Goal: Task Accomplishment & Management: Manage account settings

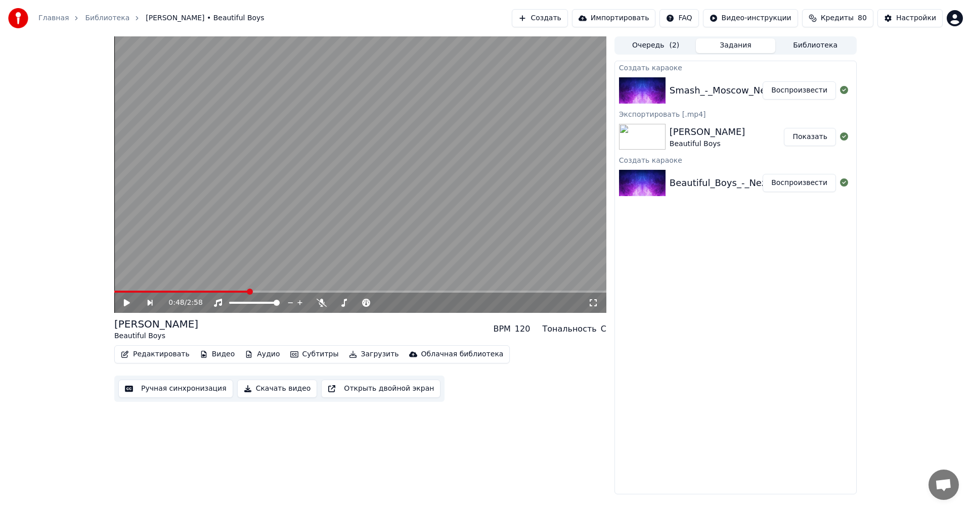
click at [784, 90] on button "Воспроизвести" at bounding box center [798, 90] width 73 height 18
click at [350, 354] on button "Загрузить" at bounding box center [374, 354] width 58 height 14
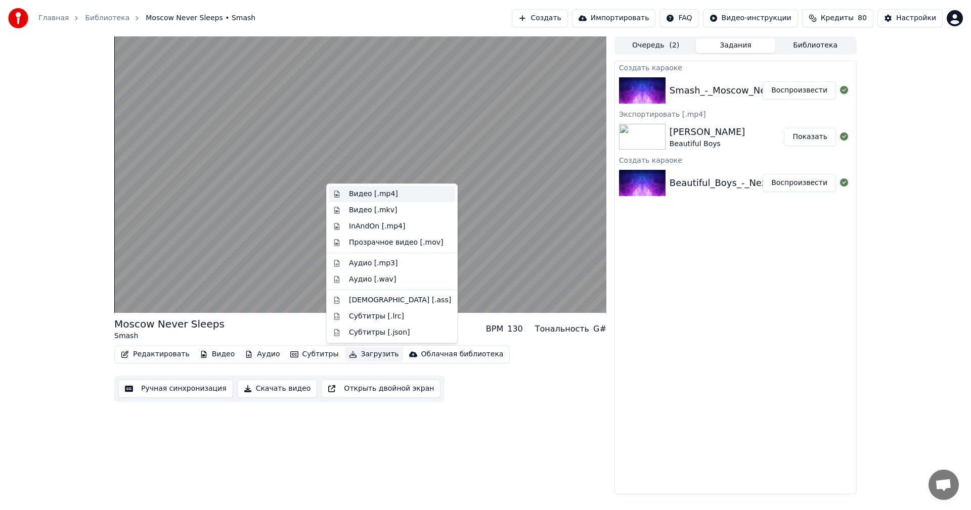
click at [370, 191] on div "Видео [.mp4]" at bounding box center [373, 194] width 49 height 10
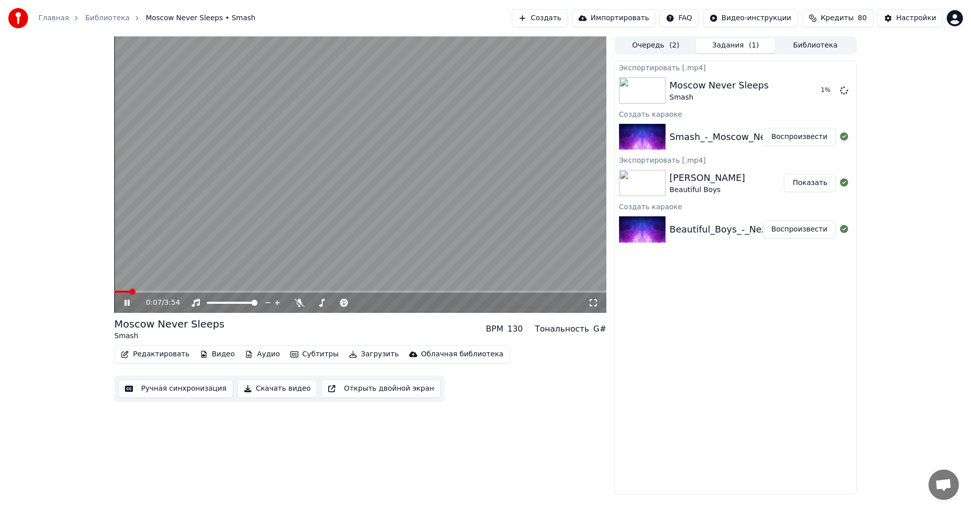
click at [126, 306] on icon at bounding box center [126, 303] width 5 height 6
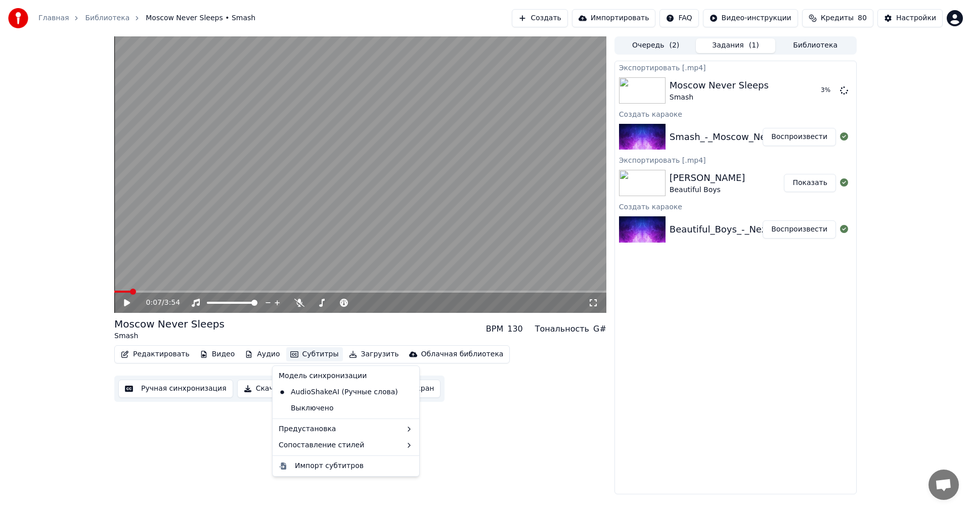
click at [294, 353] on button "Субтитры" at bounding box center [314, 354] width 57 height 14
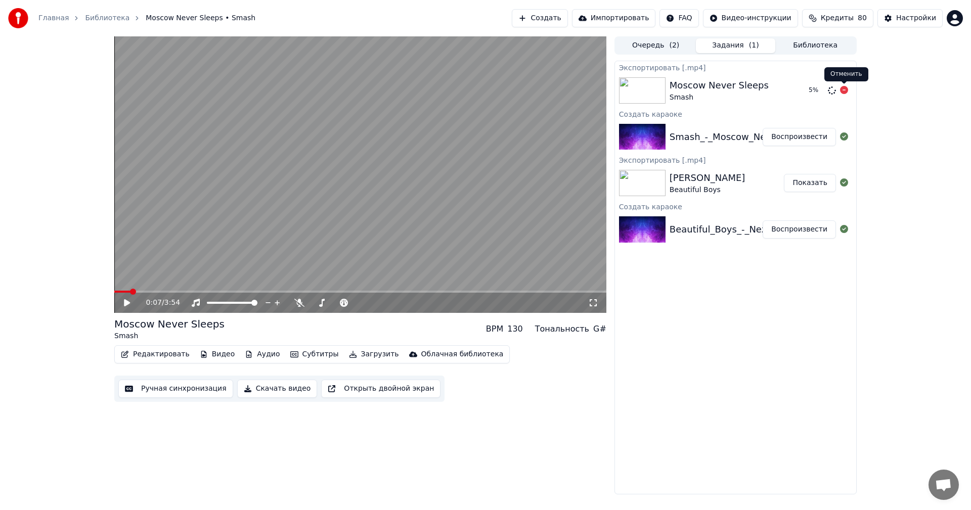
click at [844, 93] on icon at bounding box center [844, 90] width 8 height 8
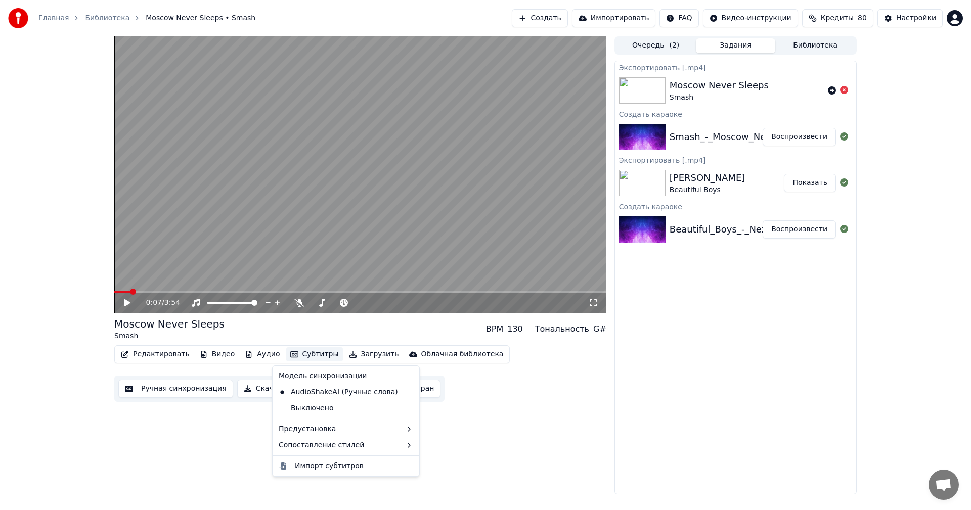
click at [298, 361] on button "Субтитры" at bounding box center [314, 354] width 57 height 14
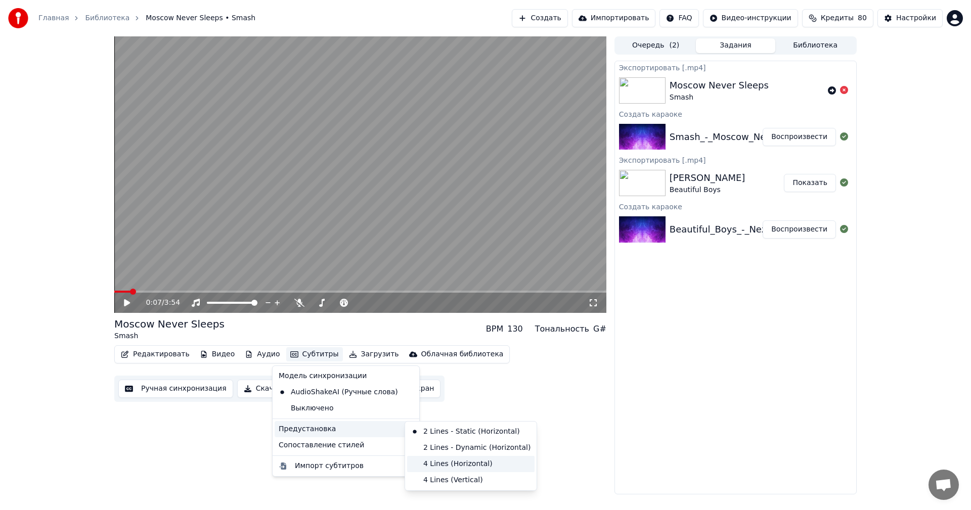
click at [456, 464] on div "4 Lines (Horizontal)" at bounding box center [470, 464] width 127 height 16
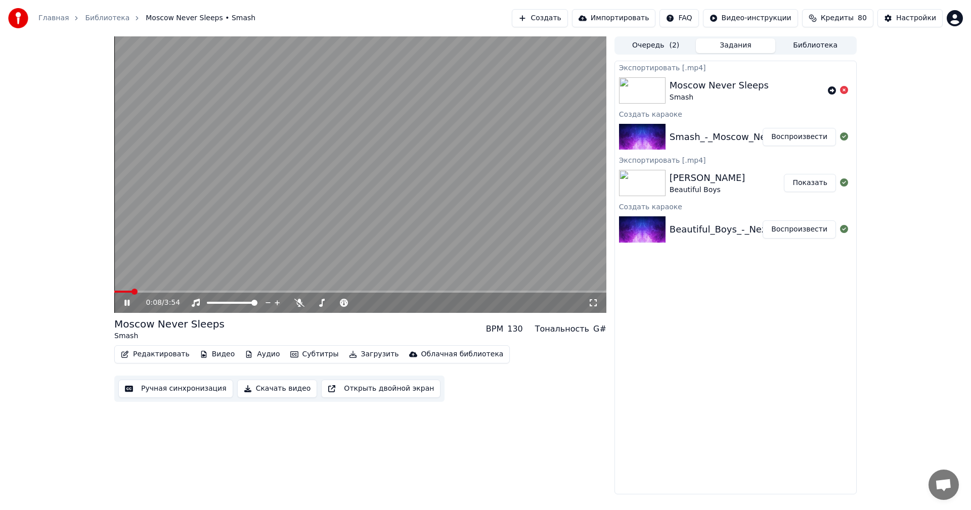
click at [469, 146] on video at bounding box center [360, 174] width 492 height 277
click at [345, 349] on button "Загрузить" at bounding box center [374, 354] width 58 height 14
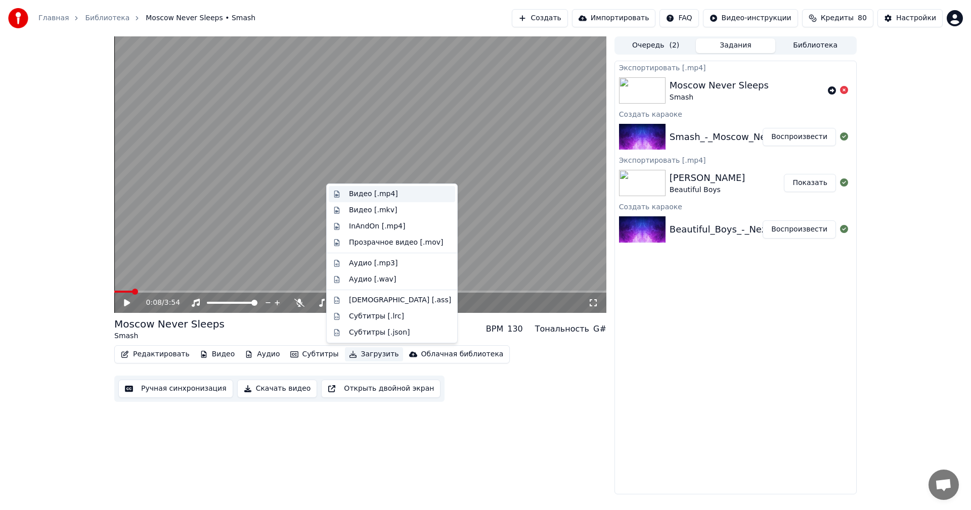
click at [382, 196] on div "Видео [.mp4]" at bounding box center [373, 194] width 49 height 10
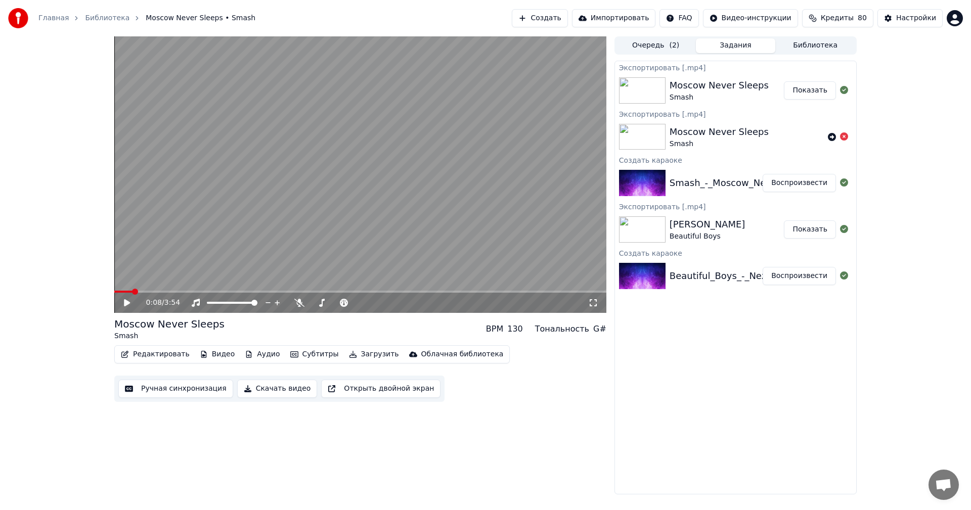
click at [815, 94] on button "Показать" at bounding box center [810, 90] width 52 height 18
drag, startPoint x: 289, startPoint y: 192, endPoint x: 122, endPoint y: 293, distance: 195.3
click at [289, 192] on video at bounding box center [360, 174] width 492 height 277
click at [114, 293] on span at bounding box center [123, 292] width 19 height 2
click at [117, 290] on video at bounding box center [360, 174] width 492 height 277
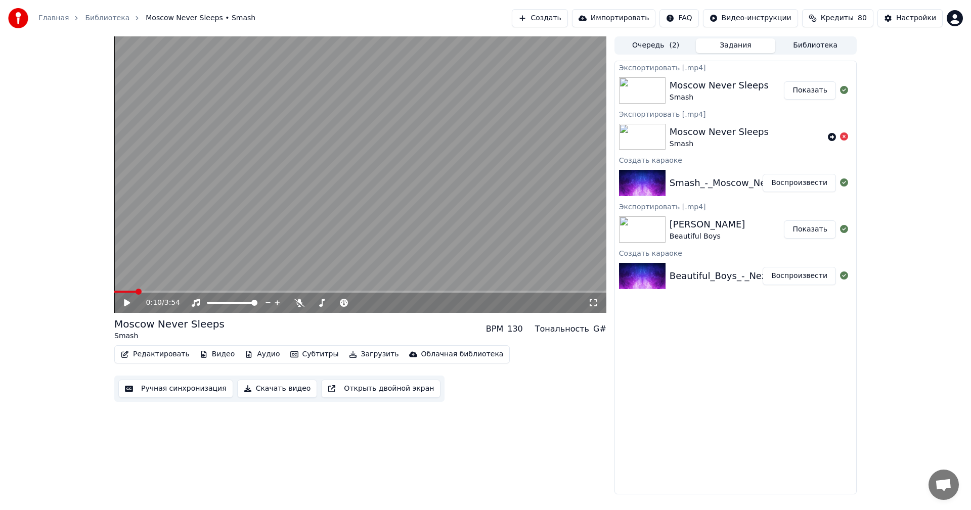
click at [114, 293] on div "0:10 / 3:54" at bounding box center [360, 303] width 492 height 20
click at [116, 292] on span at bounding box center [115, 292] width 2 height 2
click at [114, 289] on span at bounding box center [117, 292] width 6 height 6
click at [126, 300] on icon at bounding box center [127, 302] width 6 height 7
click at [126, 302] on icon at bounding box center [126, 303] width 5 height 6
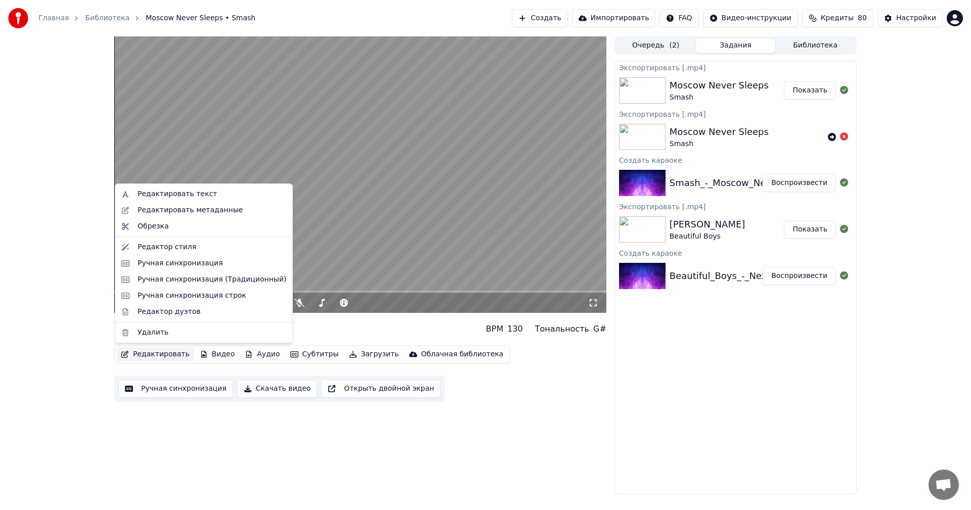
click at [161, 356] on button "Редактировать" at bounding box center [155, 354] width 77 height 14
click at [152, 245] on div "Редактор стиля" at bounding box center [167, 247] width 59 height 10
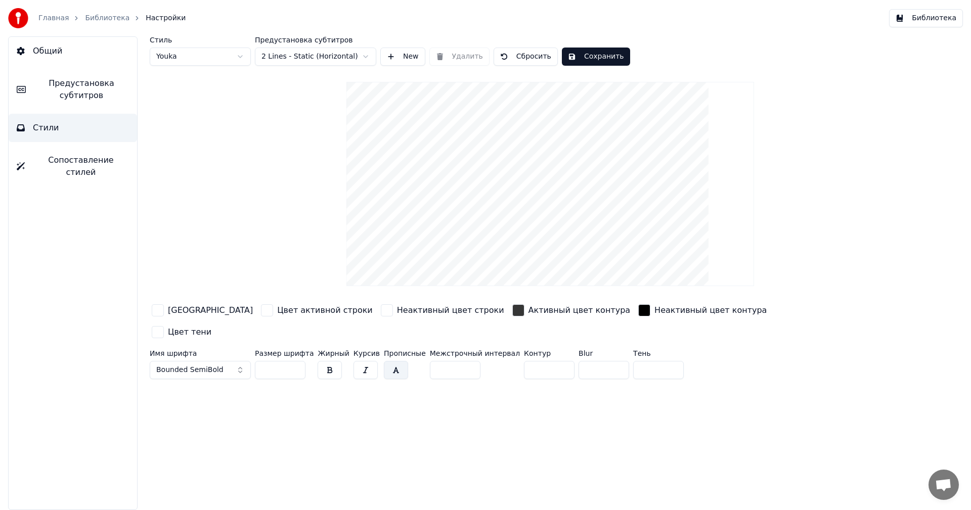
click at [400, 311] on div "Неактивный цвет строки" at bounding box center [450, 310] width 107 height 12
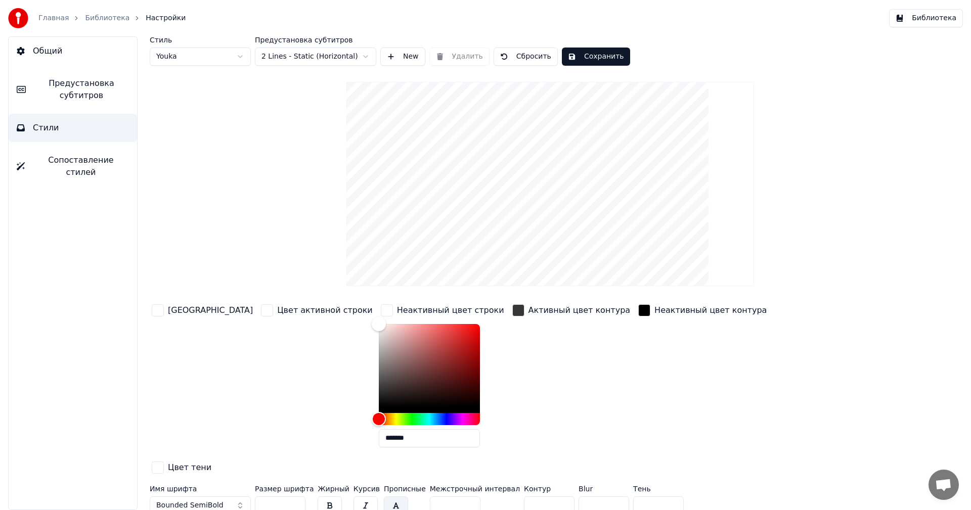
click at [654, 312] on div "Неактивный цвет контура" at bounding box center [710, 310] width 112 height 12
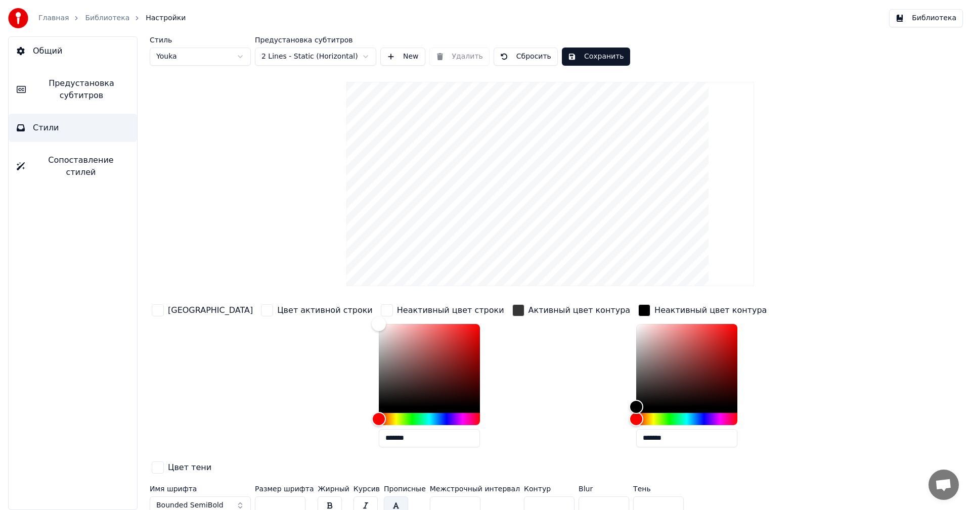
click at [934, 16] on button "Библиотека" at bounding box center [926, 18] width 74 height 18
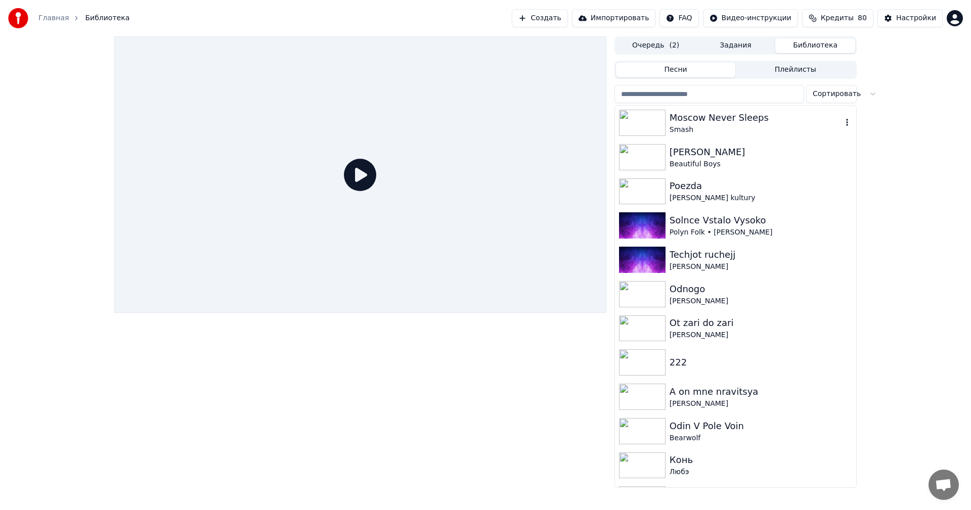
click at [759, 114] on div "Moscow Never Sleeps" at bounding box center [755, 118] width 172 height 14
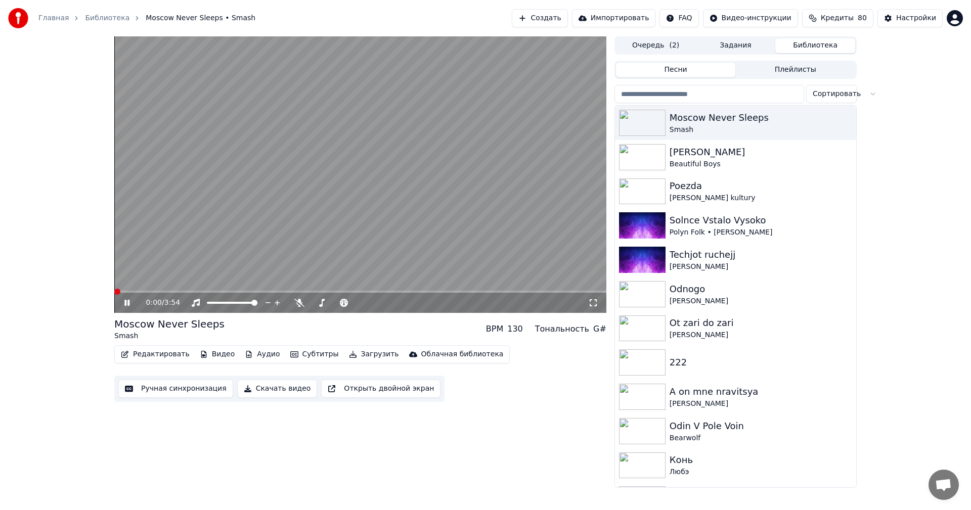
click at [189, 209] on video at bounding box center [360, 174] width 492 height 277
click at [142, 350] on button "Редактировать" at bounding box center [155, 354] width 77 height 14
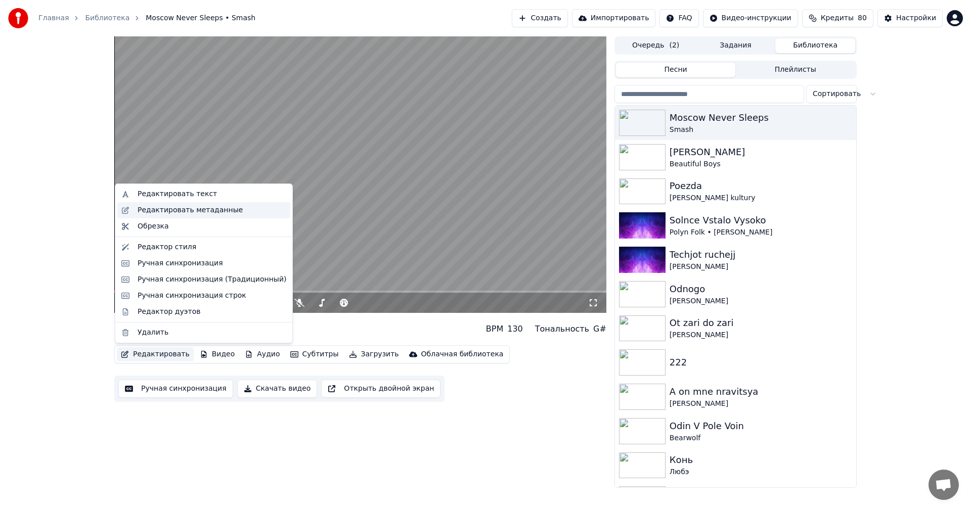
click at [194, 209] on div "Редактировать метаданные" at bounding box center [190, 210] width 105 height 10
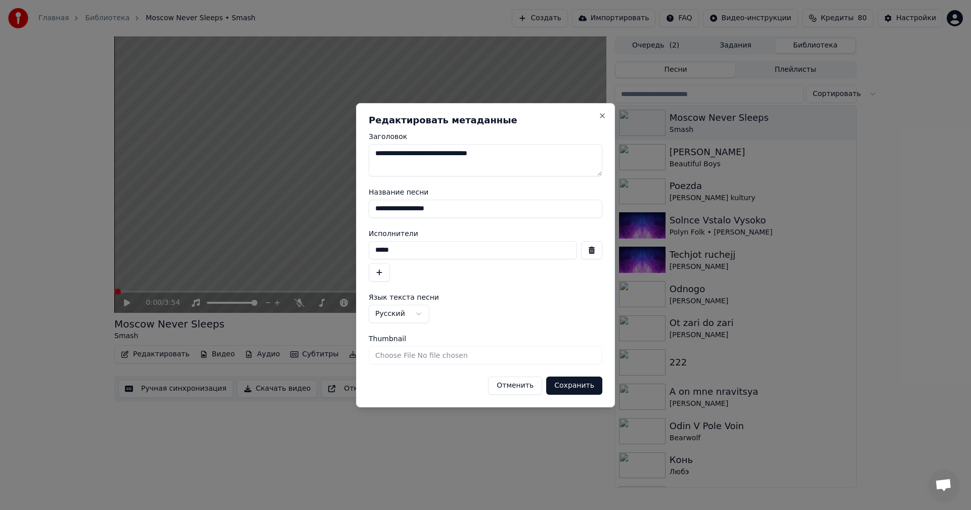
drag, startPoint x: 539, startPoint y: 162, endPoint x: 296, endPoint y: 162, distance: 243.2
click at [296, 162] on body "Главная Библиотека [GEOGRAPHIC_DATA] Never Sleeps • Smash Создать Импортировать…" at bounding box center [485, 255] width 971 height 510
click at [575, 387] on button "Сохранить" at bounding box center [574, 386] width 56 height 18
click at [577, 384] on button "Сохранить" at bounding box center [574, 386] width 56 height 18
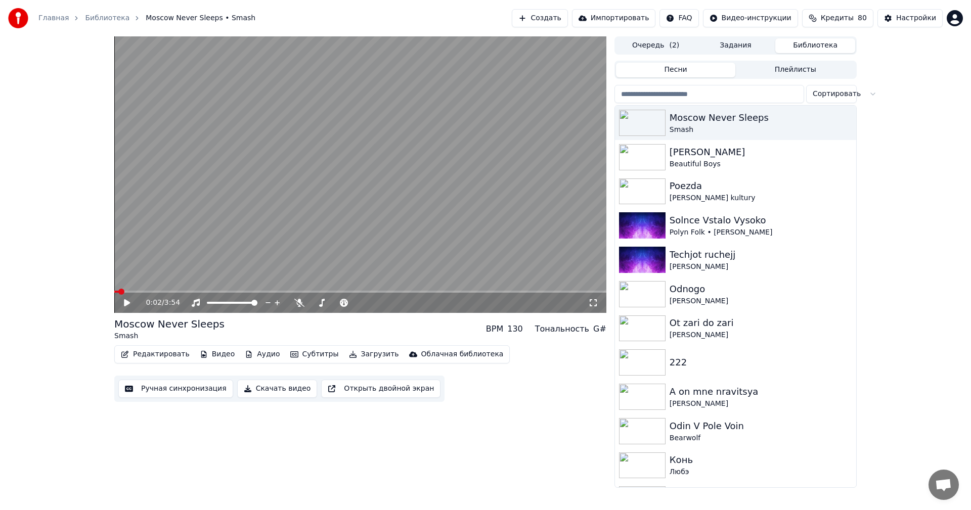
click at [168, 352] on button "Редактировать" at bounding box center [155, 354] width 77 height 14
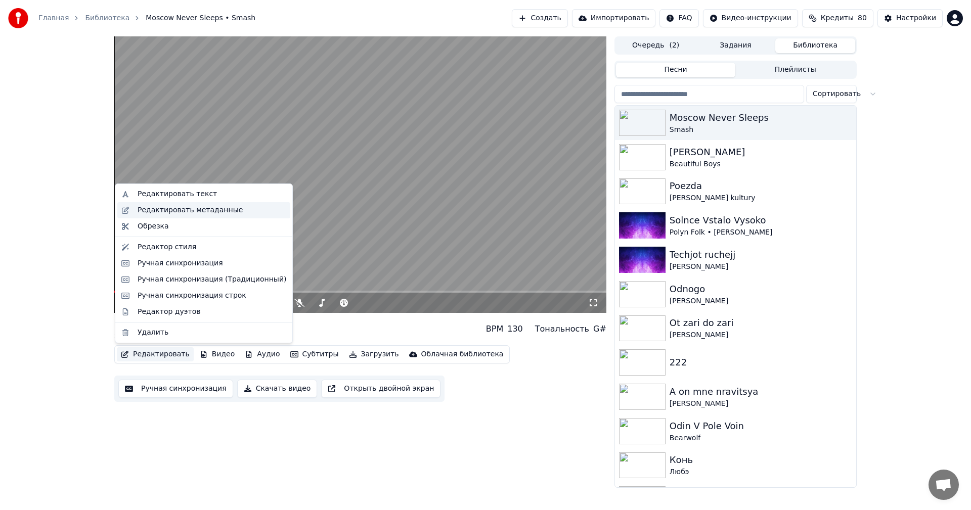
click at [171, 210] on div "Редактировать метаданные" at bounding box center [190, 210] width 105 height 10
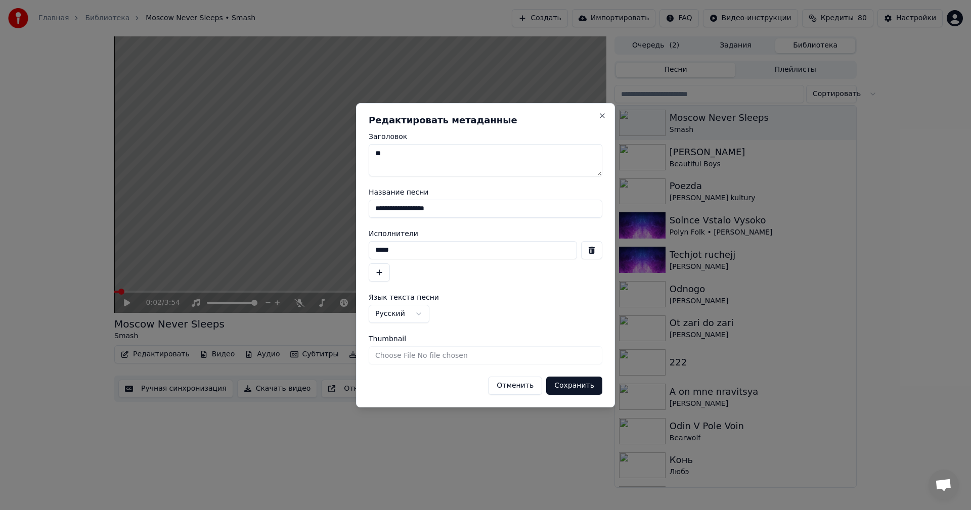
drag, startPoint x: 446, startPoint y: 211, endPoint x: 332, endPoint y: 210, distance: 114.8
click at [332, 210] on body "Главная Библиотека [GEOGRAPHIC_DATA] Never Sleeps • Smash Создать Импортировать…" at bounding box center [485, 255] width 971 height 510
click at [415, 173] on textarea "Заголовок" at bounding box center [486, 160] width 234 height 32
drag, startPoint x: 415, startPoint y: 169, endPoint x: 330, endPoint y: 164, distance: 84.6
click at [330, 164] on body "Главная Библиотека [GEOGRAPHIC_DATA] Never Sleeps • Smash Создать Импортировать…" at bounding box center [485, 255] width 971 height 510
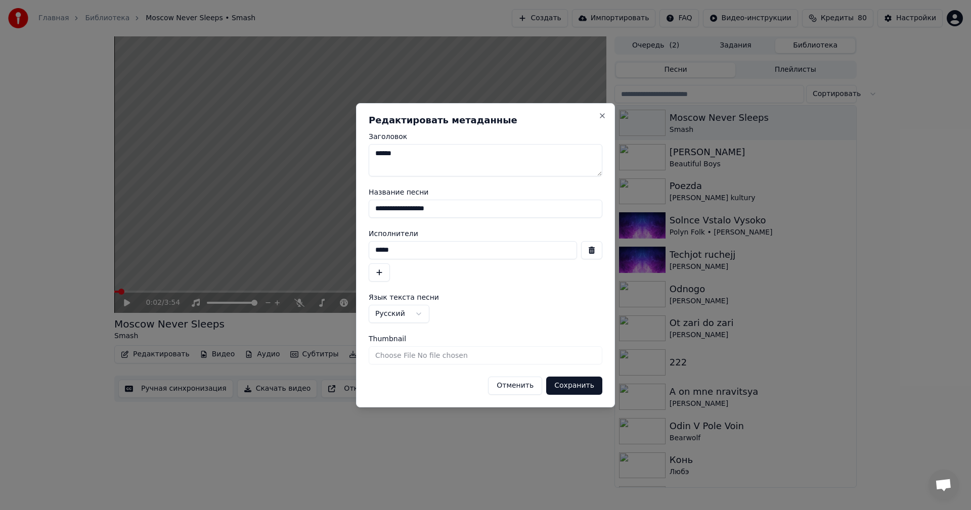
type textarea "******"
click at [410, 212] on input "**********" at bounding box center [486, 209] width 234 height 18
click at [602, 253] on div "**********" at bounding box center [485, 255] width 259 height 304
click at [595, 253] on button "button" at bounding box center [591, 250] width 21 height 18
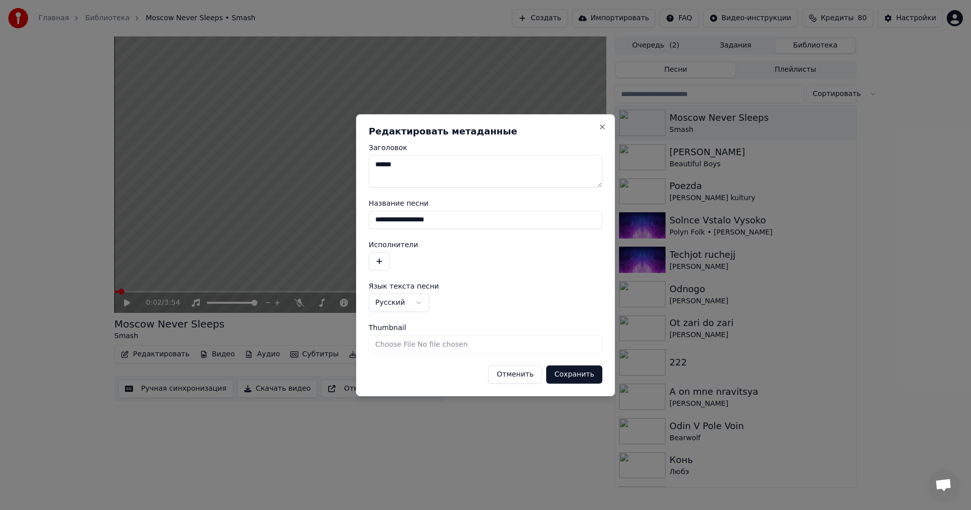
drag, startPoint x: 511, startPoint y: 213, endPoint x: 130, endPoint y: 218, distance: 381.2
click at [130, 218] on body "Главная Библиотека [GEOGRAPHIC_DATA] Never Sleeps • Smash Создать Импортировать…" at bounding box center [485, 255] width 971 height 510
click at [570, 374] on button "Сохранить" at bounding box center [574, 375] width 56 height 18
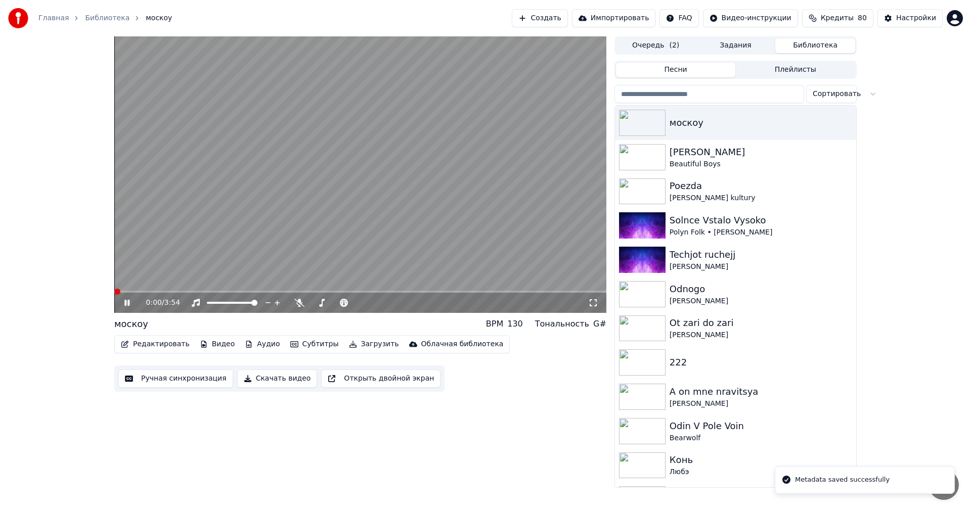
click at [122, 302] on div "0:00 / 3:54" at bounding box center [360, 303] width 484 height 10
click at [123, 302] on icon at bounding box center [134, 303] width 24 height 8
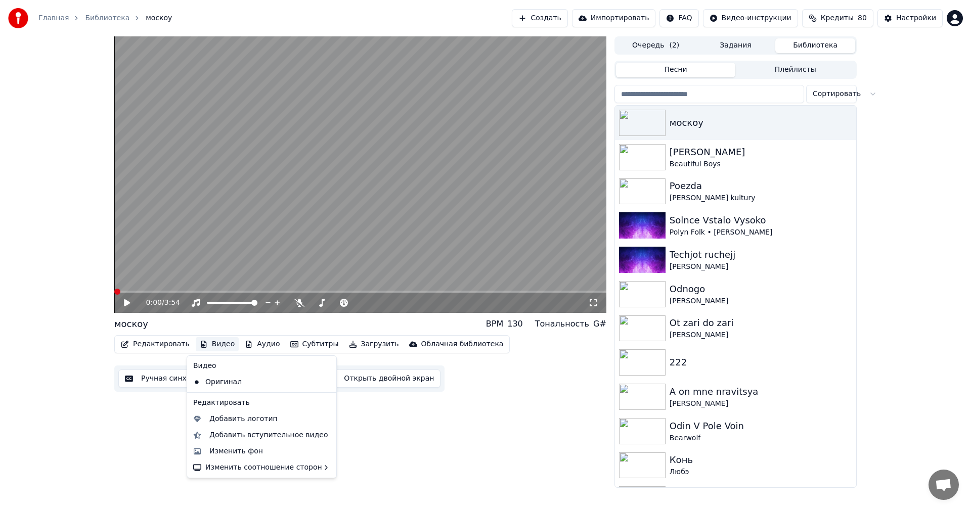
click at [212, 348] on button "Видео" at bounding box center [217, 344] width 43 height 14
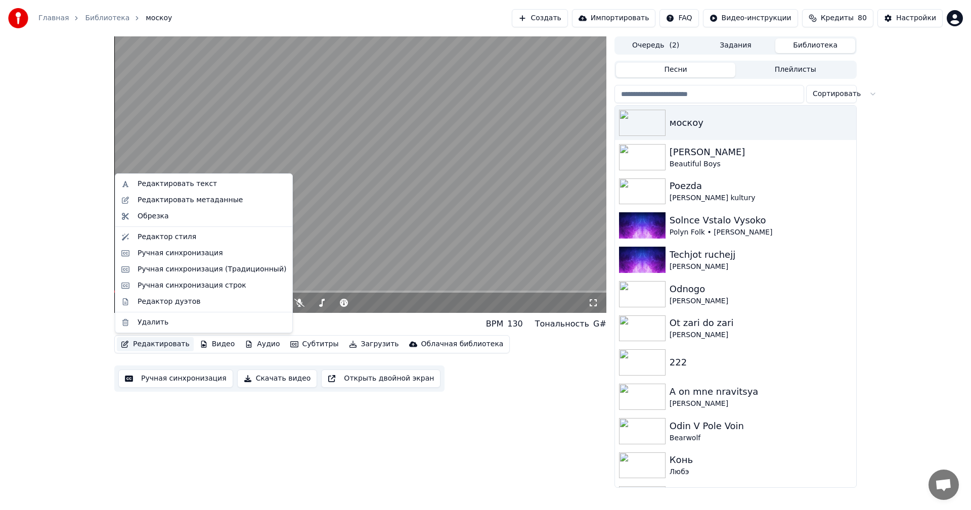
click at [163, 344] on button "Редактировать" at bounding box center [155, 344] width 77 height 14
click at [193, 205] on div "Редактировать метаданные" at bounding box center [190, 200] width 105 height 10
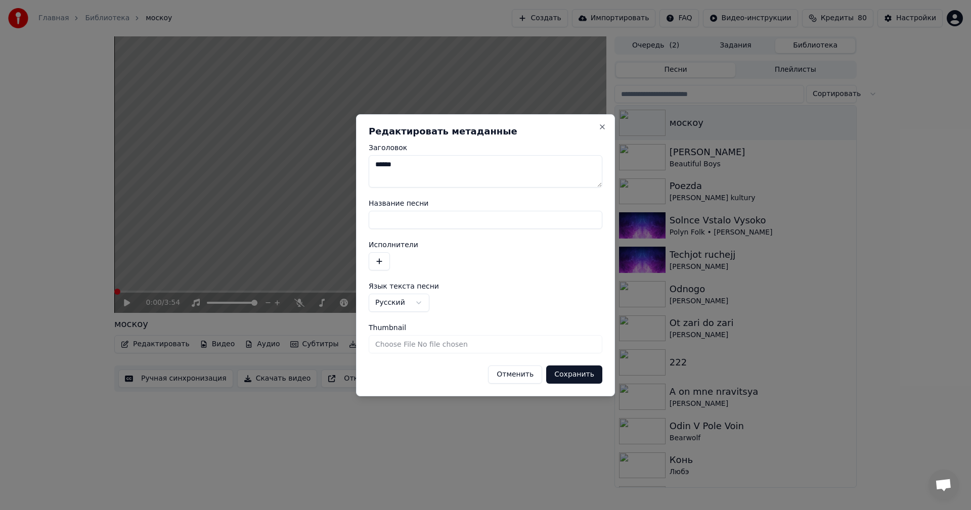
drag, startPoint x: 406, startPoint y: 167, endPoint x: 317, endPoint y: 161, distance: 88.6
click at [317, 161] on body "Главная Библиотека москоу Создать Импортировать FAQ Видео-инструкции Кредиты 80…" at bounding box center [485, 255] width 971 height 510
click at [581, 369] on button "Сохранить" at bounding box center [574, 375] width 56 height 18
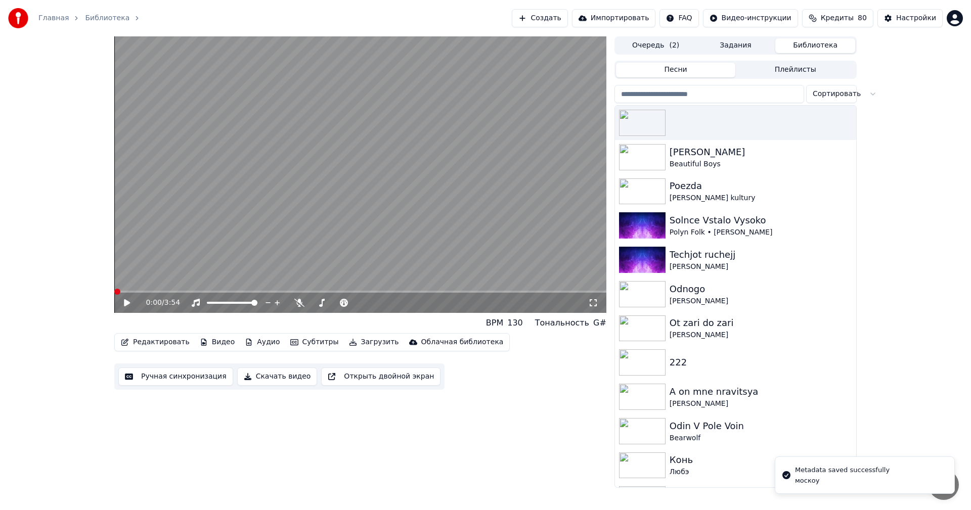
click at [126, 301] on icon at bounding box center [127, 302] width 6 height 7
click at [127, 291] on span at bounding box center [360, 292] width 492 height 2
click at [126, 304] on icon at bounding box center [127, 302] width 6 height 7
click at [120, 291] on span at bounding box center [121, 292] width 14 height 2
click at [135, 291] on span at bounding box center [124, 292] width 21 height 2
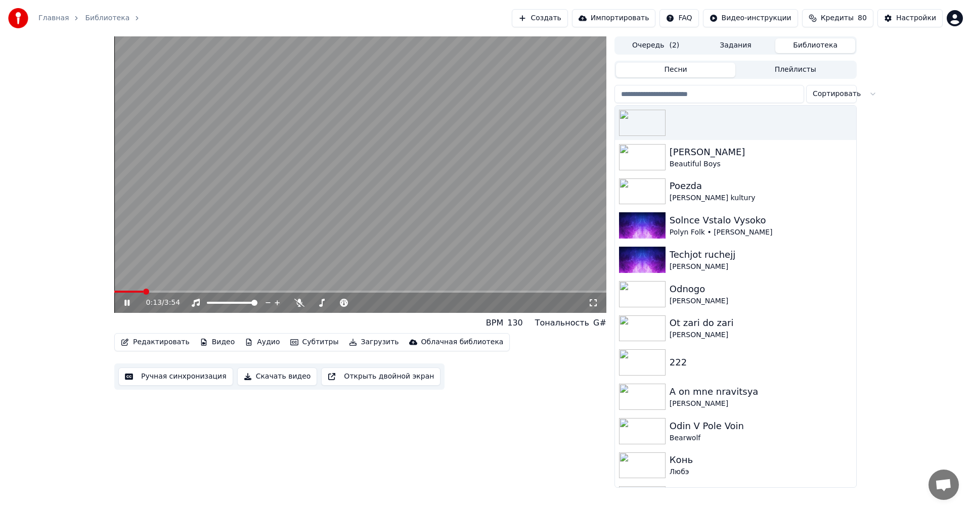
click at [157, 291] on span at bounding box center [360, 292] width 492 height 2
click at [124, 298] on div "0:20 / 3:54" at bounding box center [360, 303] width 484 height 10
click at [123, 301] on icon at bounding box center [134, 303] width 24 height 8
click at [301, 299] on icon at bounding box center [299, 303] width 10 height 8
click at [122, 306] on icon at bounding box center [134, 303] width 24 height 8
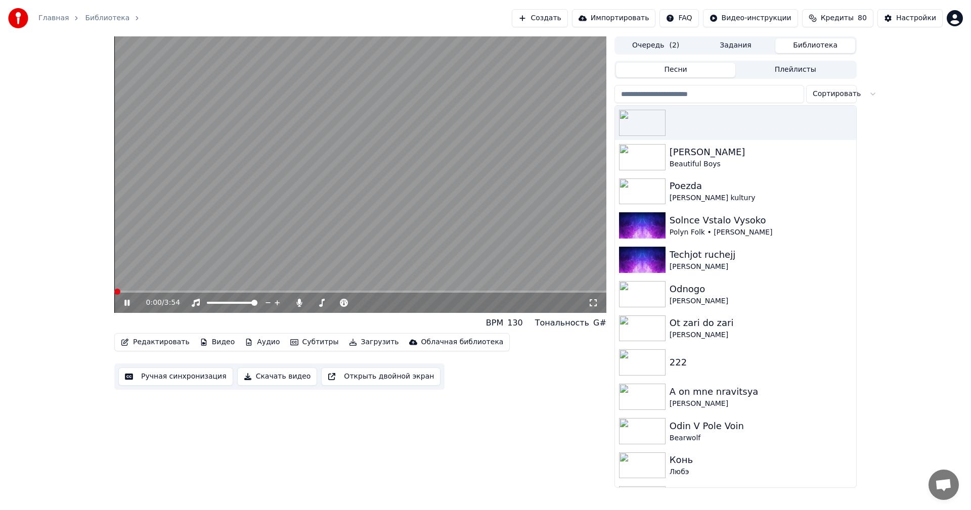
click at [114, 291] on span at bounding box center [114, 292] width 0 height 2
click at [348, 344] on button "Загрузить" at bounding box center [374, 342] width 58 height 14
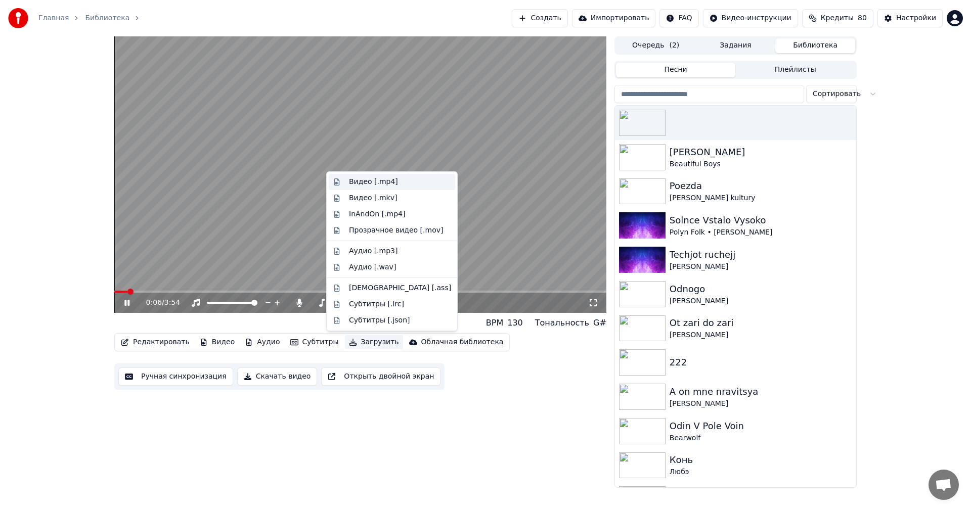
click at [374, 186] on div "Видео [.mp4]" at bounding box center [373, 182] width 49 height 10
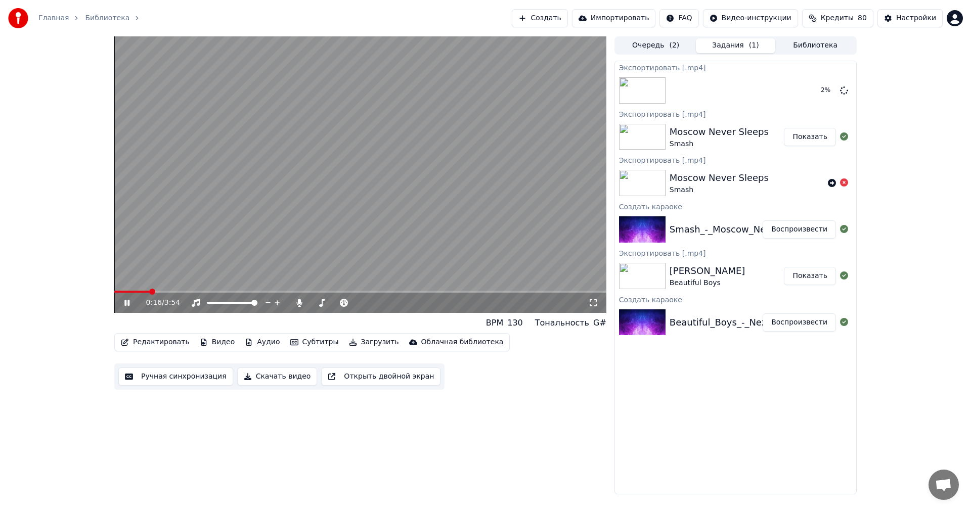
click at [126, 304] on icon at bounding box center [126, 303] width 5 height 6
click at [503, 376] on div "Редактировать Видео Аудио Субтитры Загрузить Облачная библиотека Ручная синхрон…" at bounding box center [360, 361] width 492 height 57
click at [124, 302] on icon at bounding box center [134, 303] width 24 height 8
click at [173, 290] on video at bounding box center [360, 174] width 492 height 277
click at [121, 302] on div "0:18 / 3:54" at bounding box center [360, 303] width 484 height 10
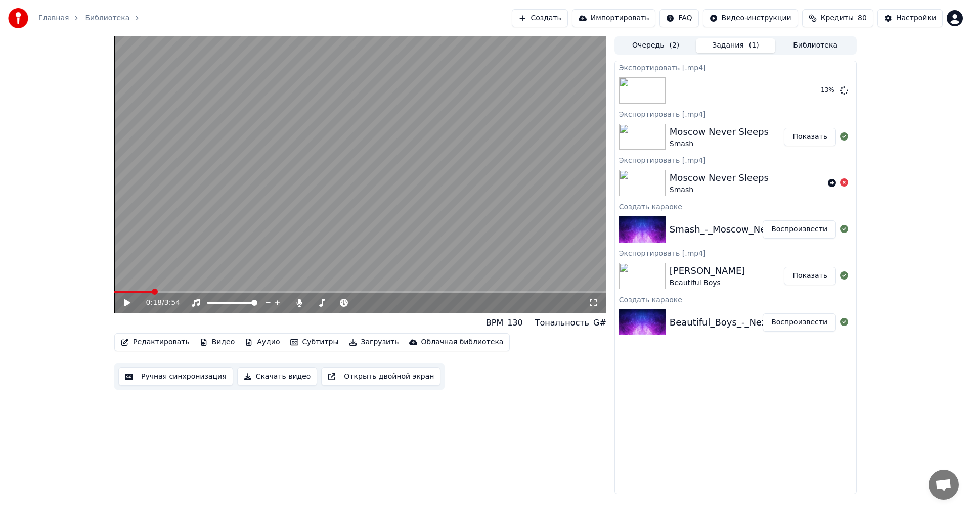
click at [126, 303] on icon at bounding box center [127, 302] width 6 height 7
click at [178, 292] on span at bounding box center [360, 292] width 492 height 2
click at [120, 291] on span at bounding box center [117, 292] width 6 height 2
click at [141, 292] on span at bounding box center [360, 292] width 492 height 2
click at [168, 292] on span at bounding box center [360, 292] width 492 height 2
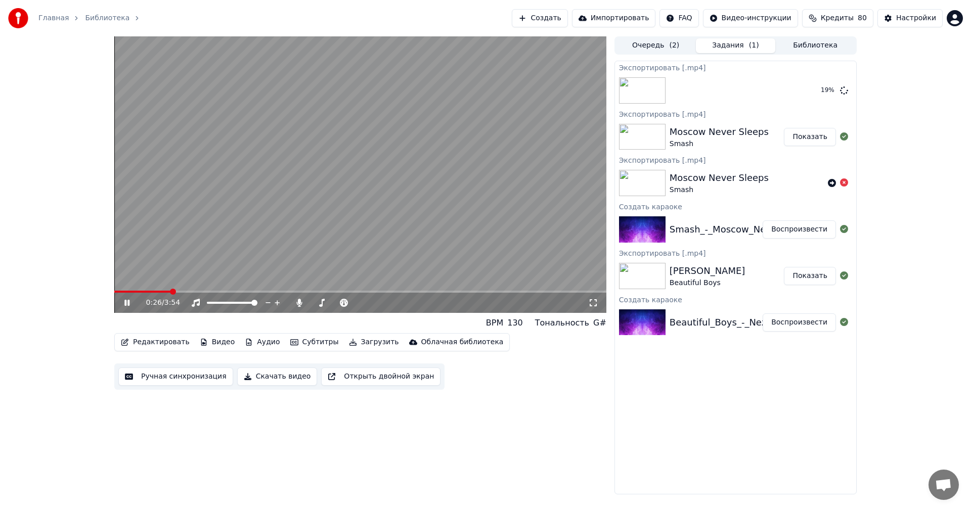
click at [189, 292] on span at bounding box center [360, 292] width 492 height 2
click at [203, 291] on span at bounding box center [360, 292] width 492 height 2
click at [201, 291] on span at bounding box center [160, 292] width 93 height 2
click at [207, 291] on span at bounding box center [360, 292] width 492 height 2
click at [131, 303] on icon at bounding box center [134, 303] width 24 height 8
